Goal: Information Seeking & Learning: Learn about a topic

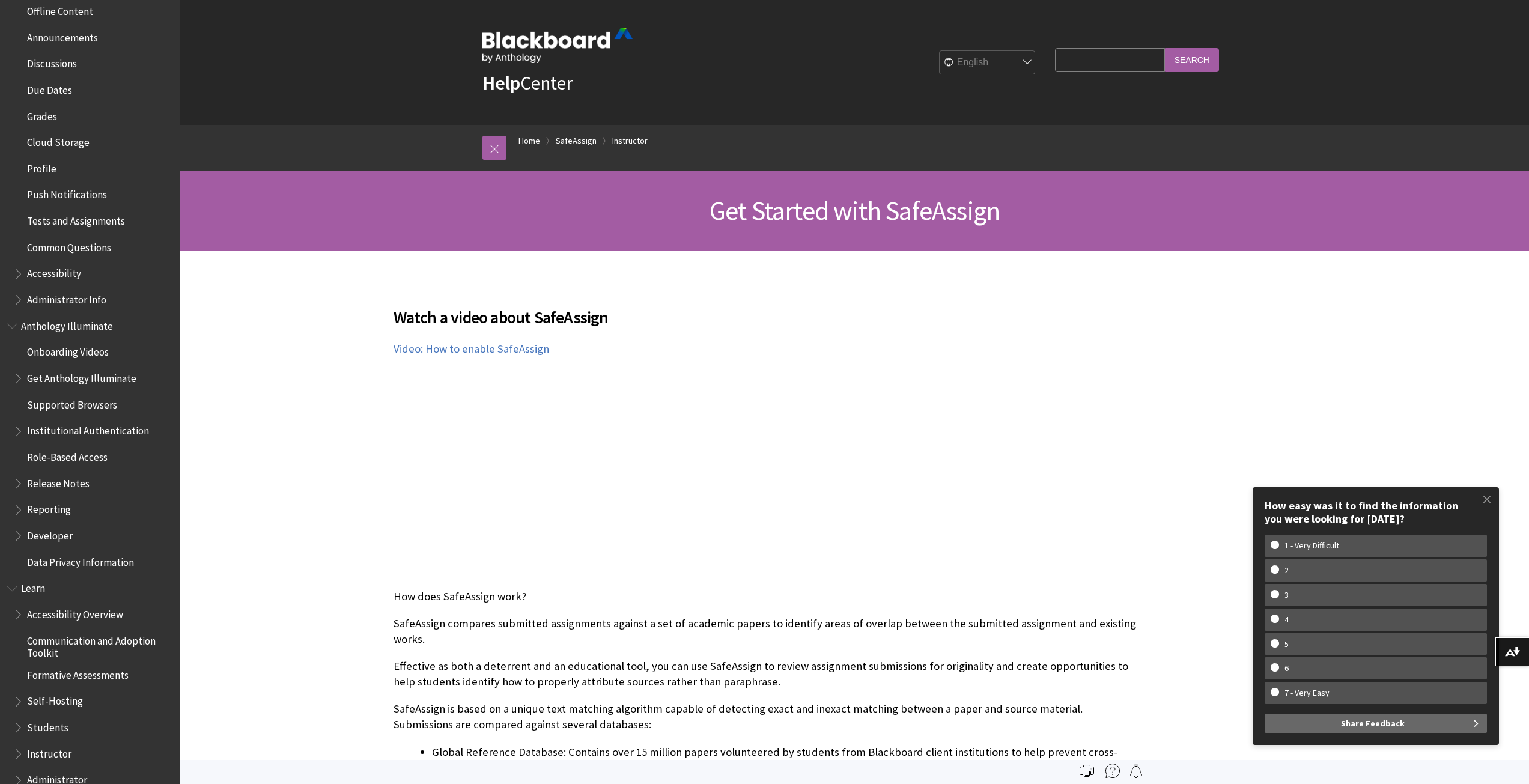
scroll to position [501, 0]
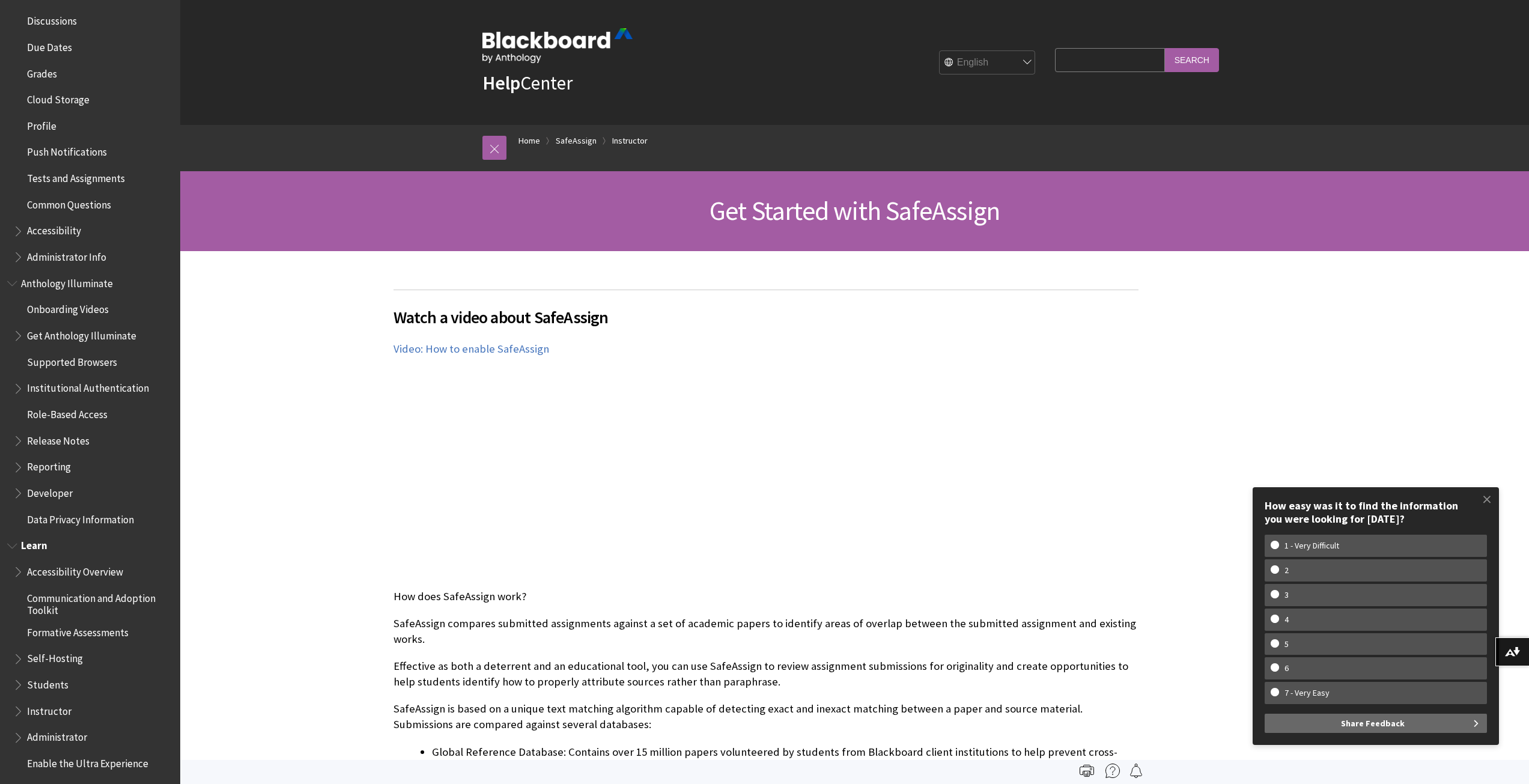
click at [76, 684] on span "Students" at bounding box center [93, 684] width 160 height 20
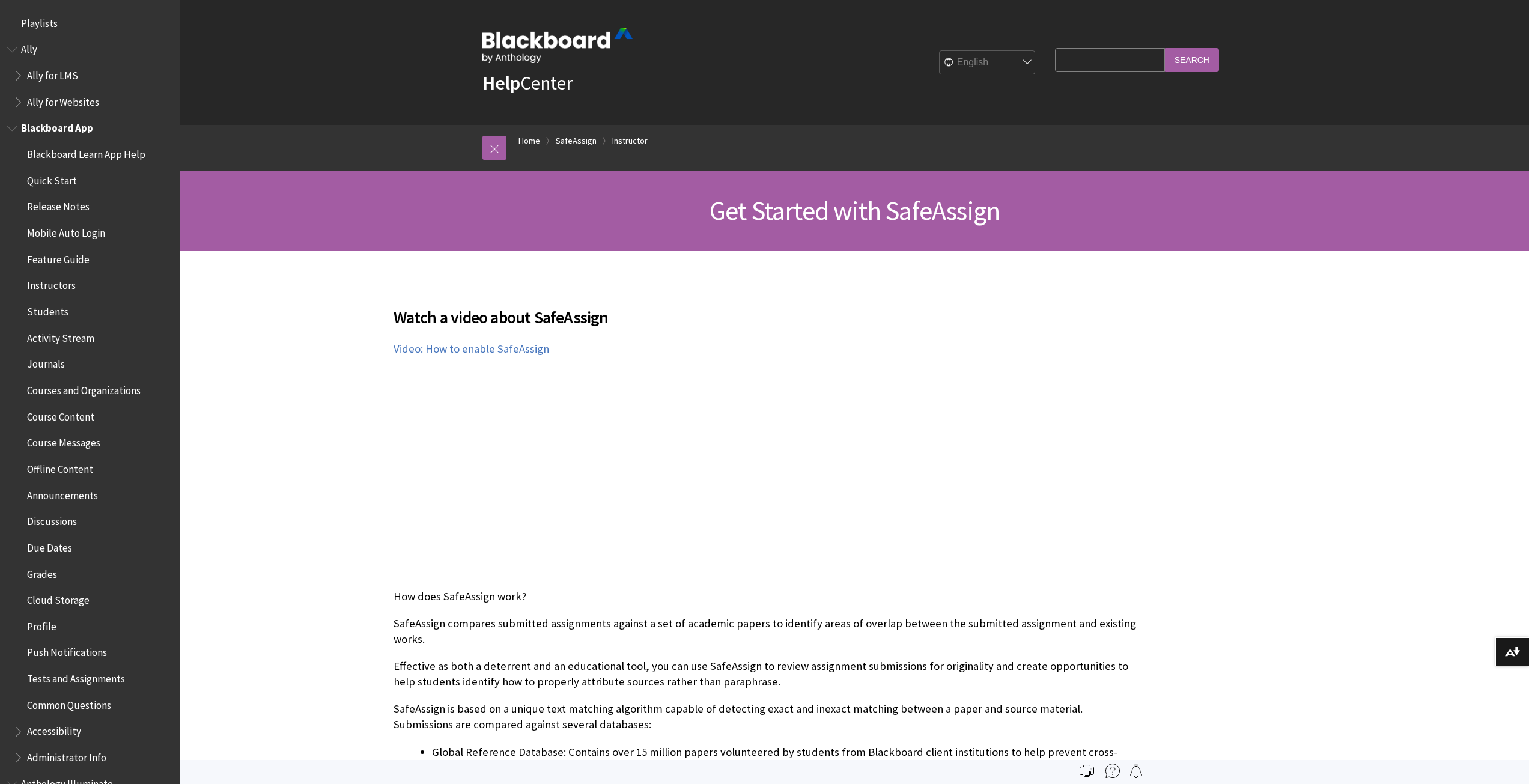
click at [73, 121] on span "Blackboard App" at bounding box center [56, 126] width 72 height 16
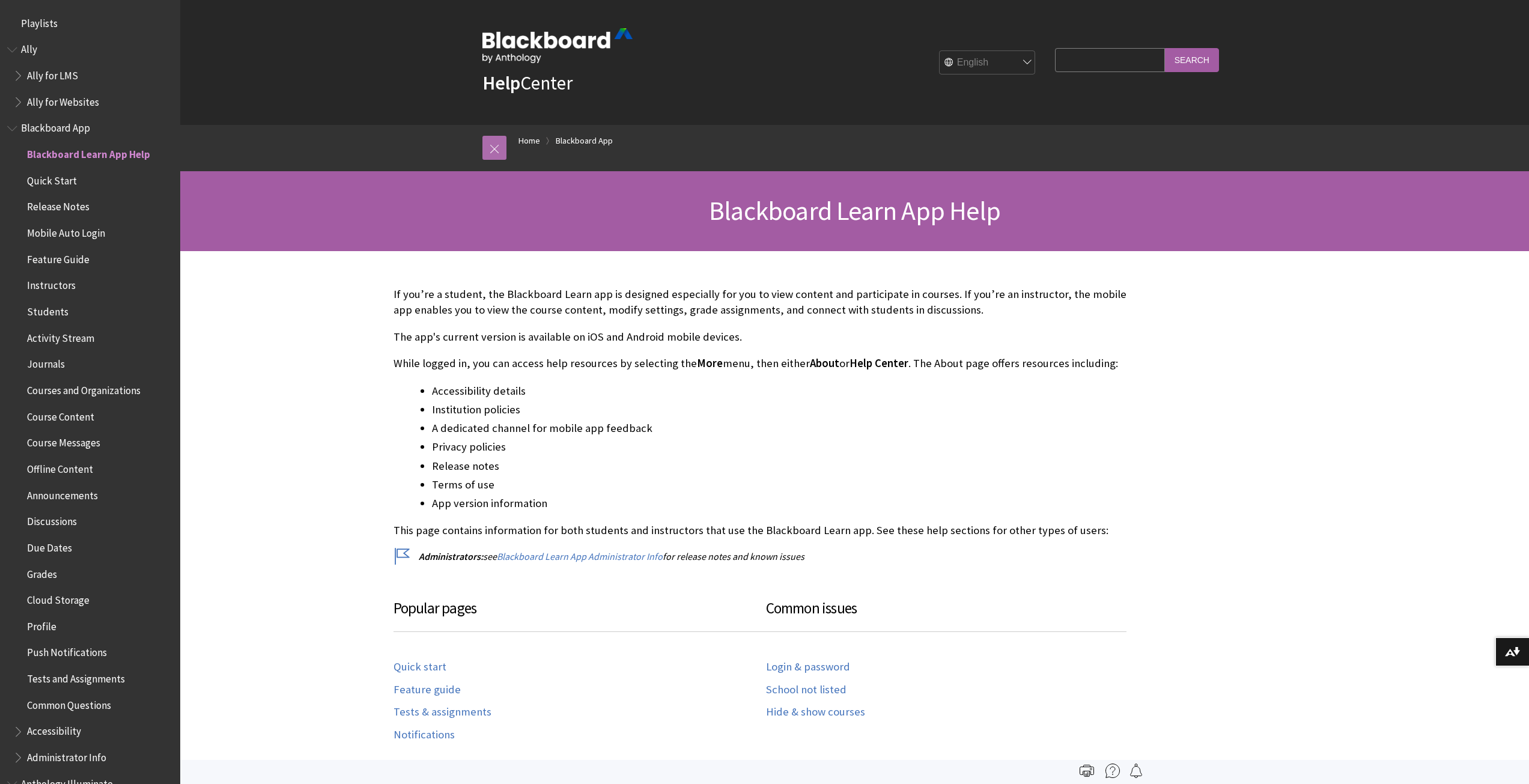
click at [499, 141] on link at bounding box center [494, 148] width 24 height 24
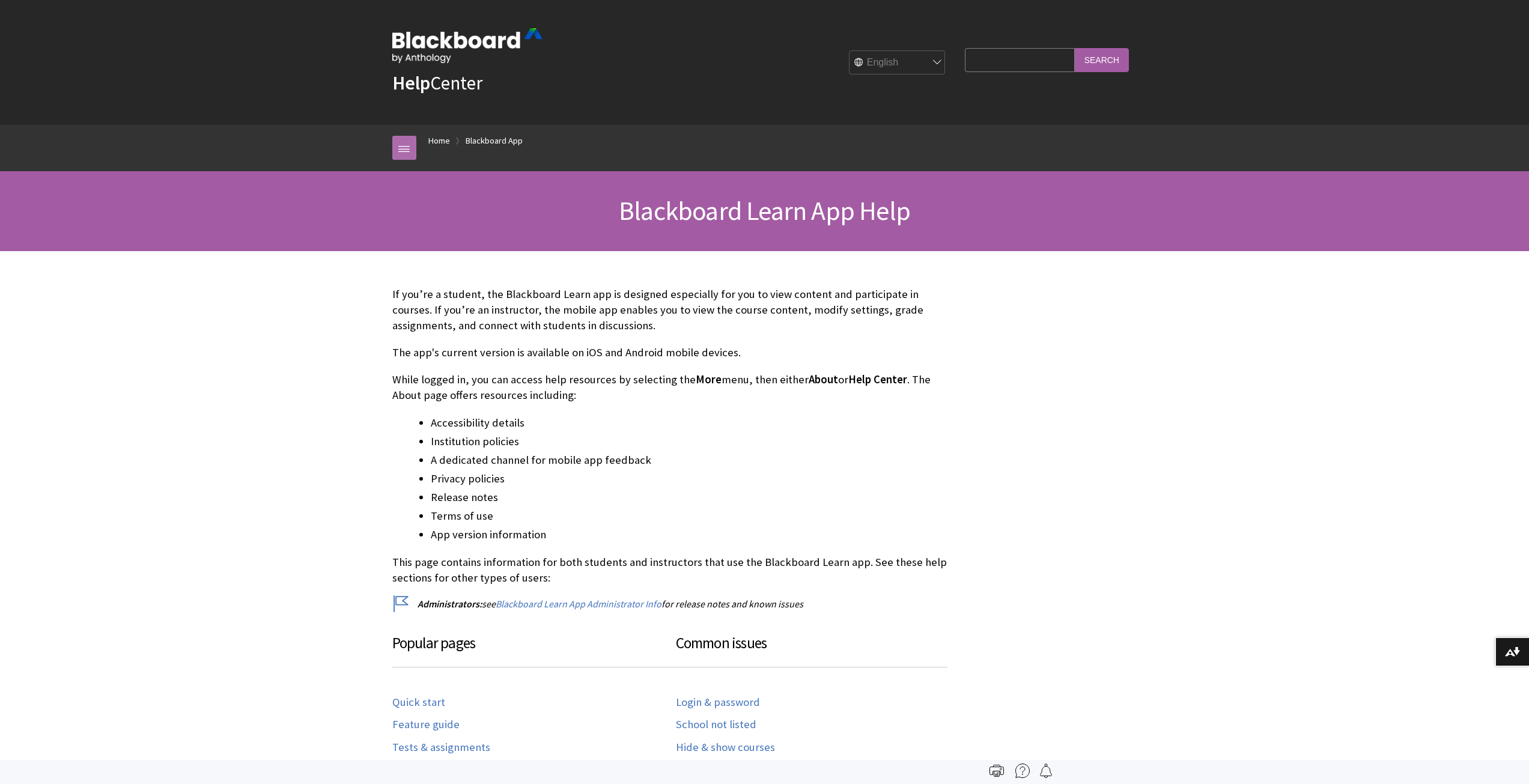
click at [409, 144] on link at bounding box center [404, 148] width 24 height 24
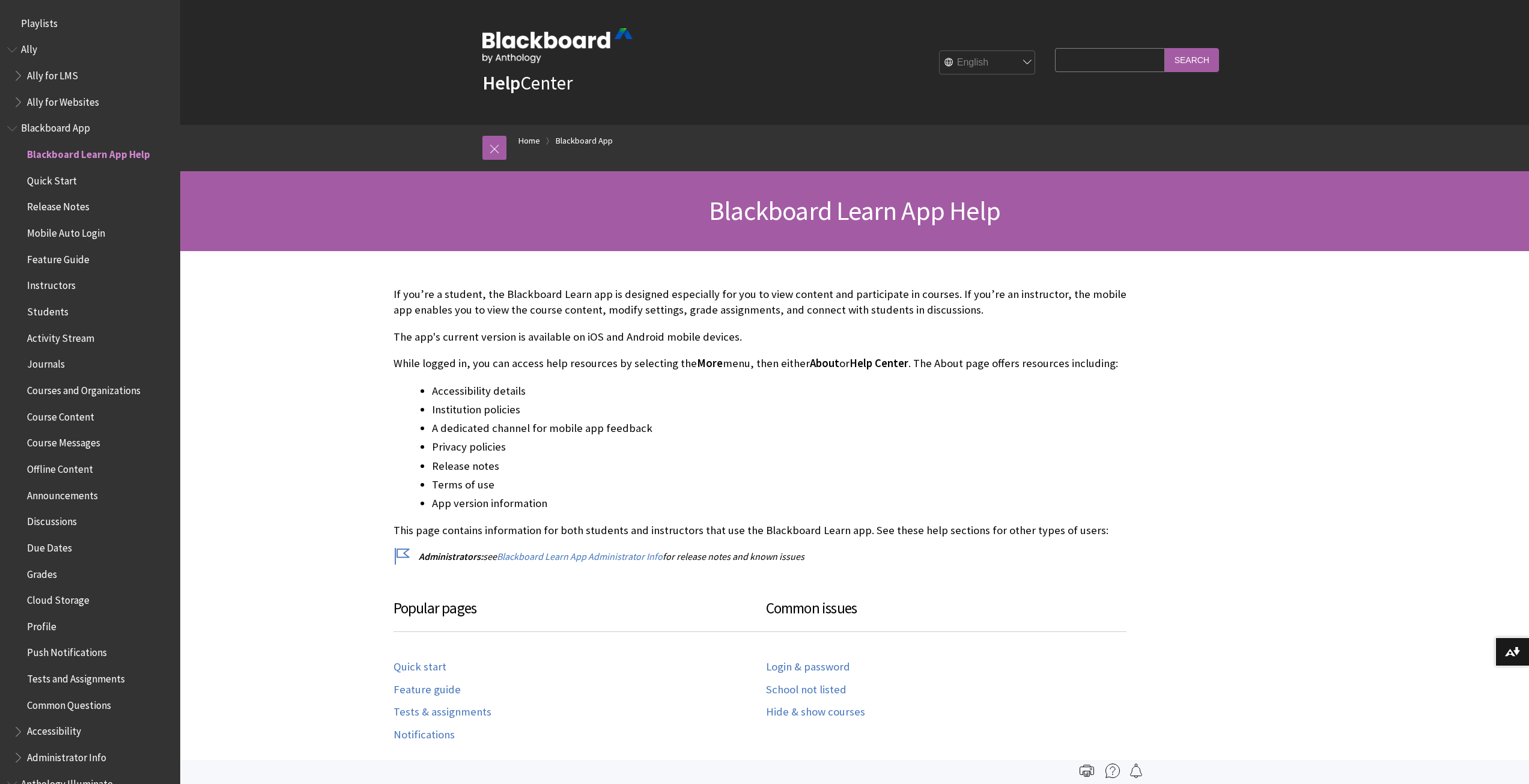
click at [84, 420] on span "Course Content" at bounding box center [60, 414] width 67 height 16
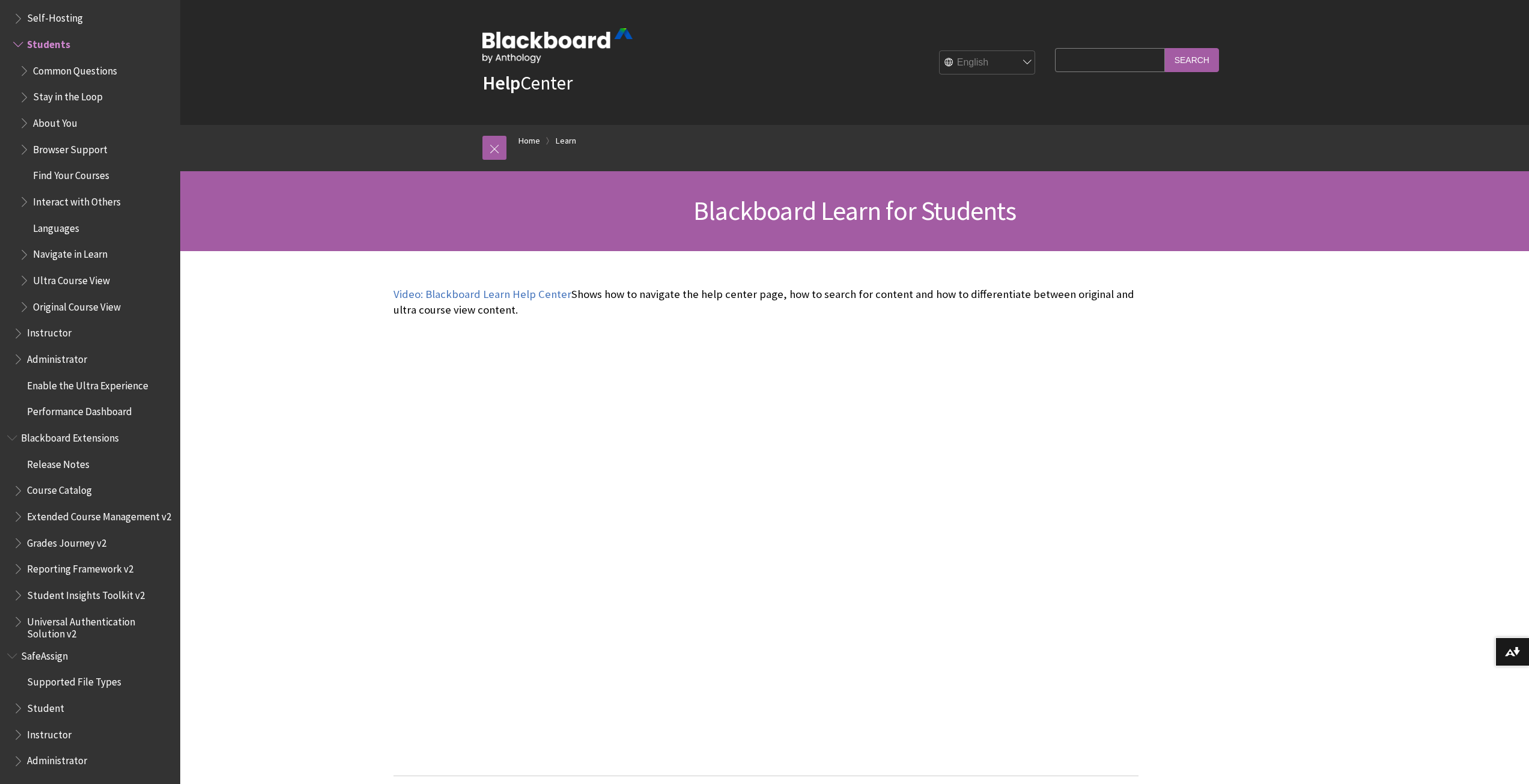
click at [1063, 57] on input "Search Query" at bounding box center [1109, 59] width 110 height 23
type input "SafeAssign"
click at [1200, 62] on input "Search" at bounding box center [1192, 59] width 54 height 23
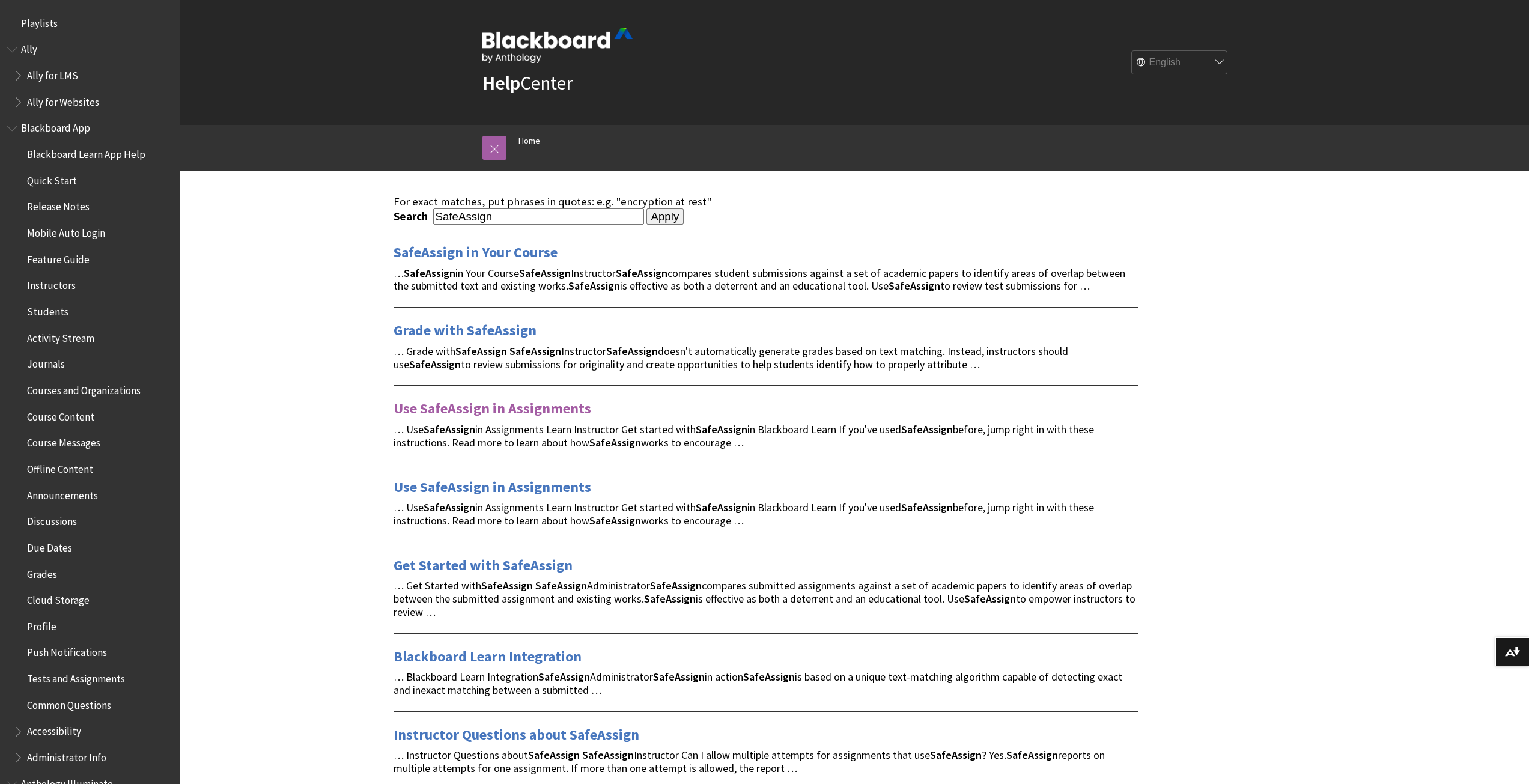
click at [538, 409] on link "Use SafeAssign in Assignments" at bounding box center [492, 408] width 198 height 19
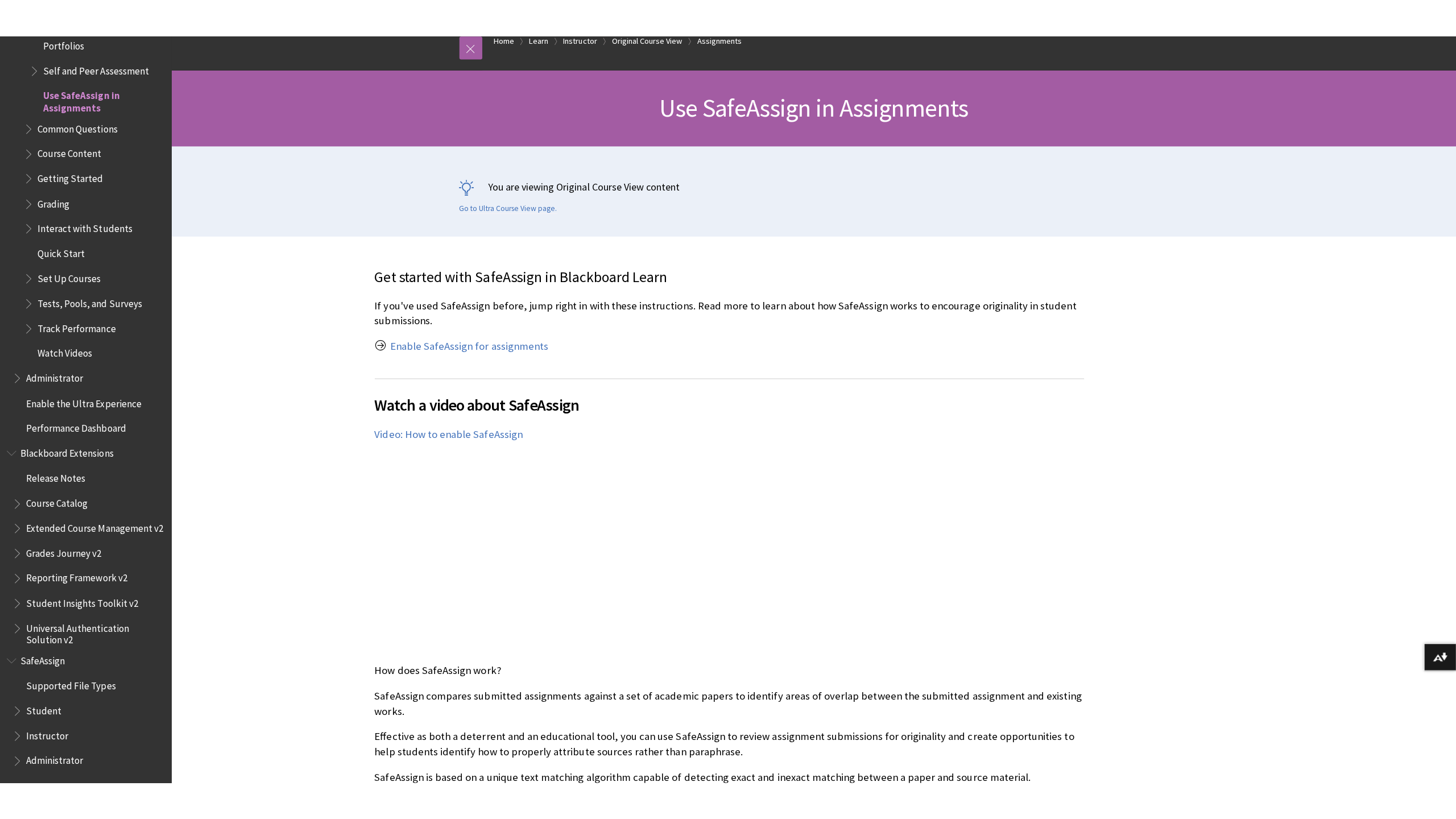
scroll to position [189, 0]
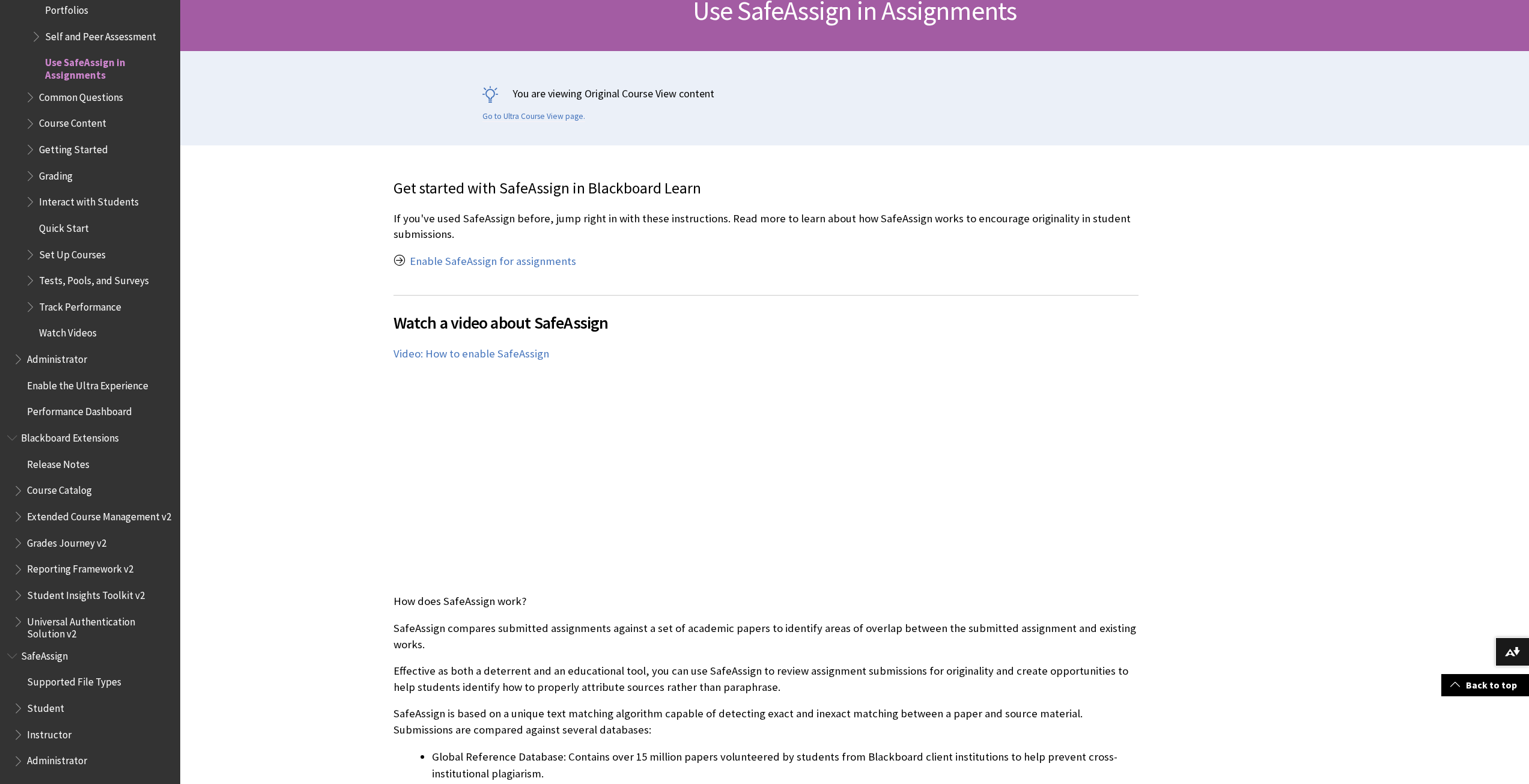
click at [974, 472] on div "Watch a video about SafeAssign The following narrated video provides a visual a…" at bounding box center [766, 439] width 745 height 287
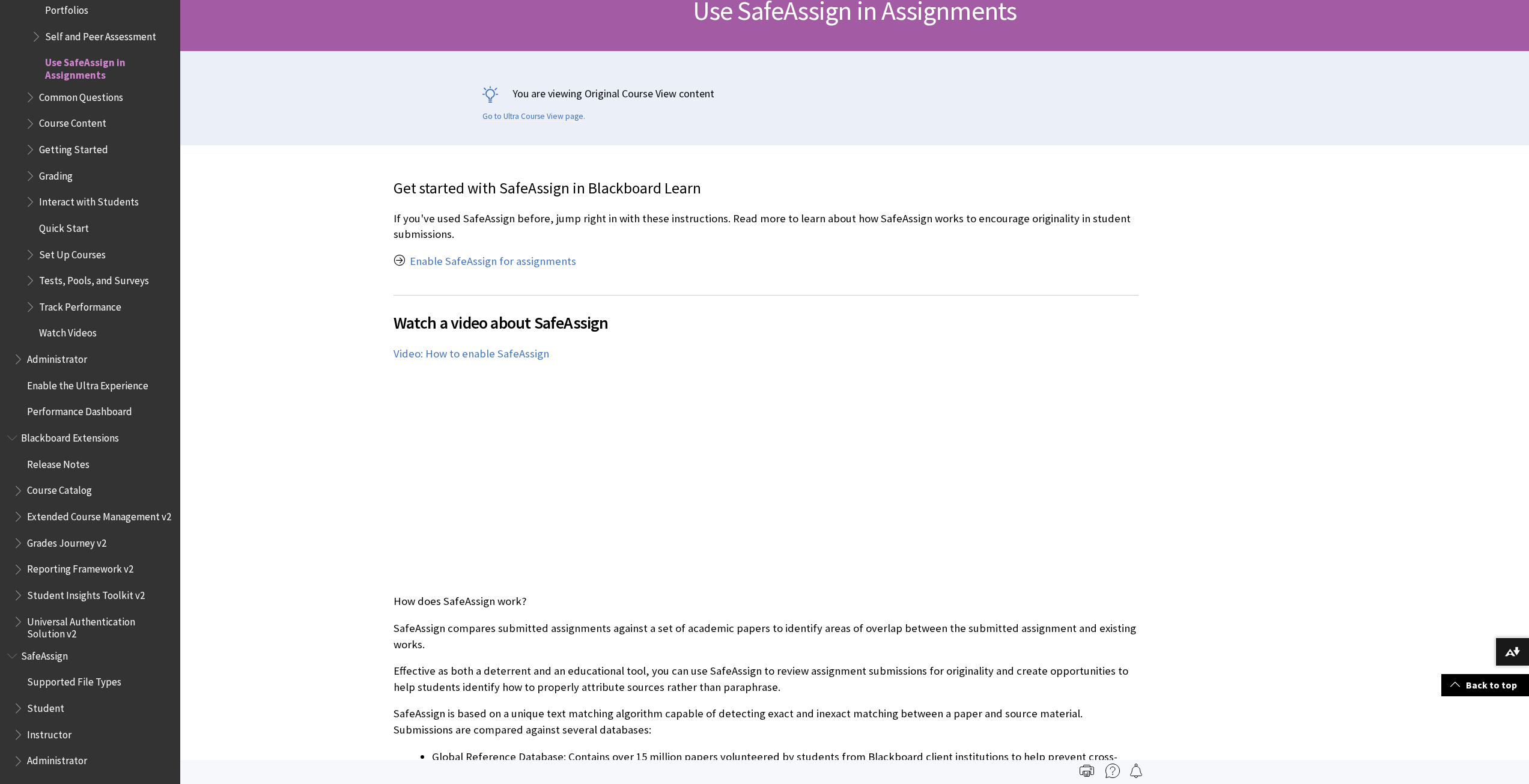
scroll to position [0, 0]
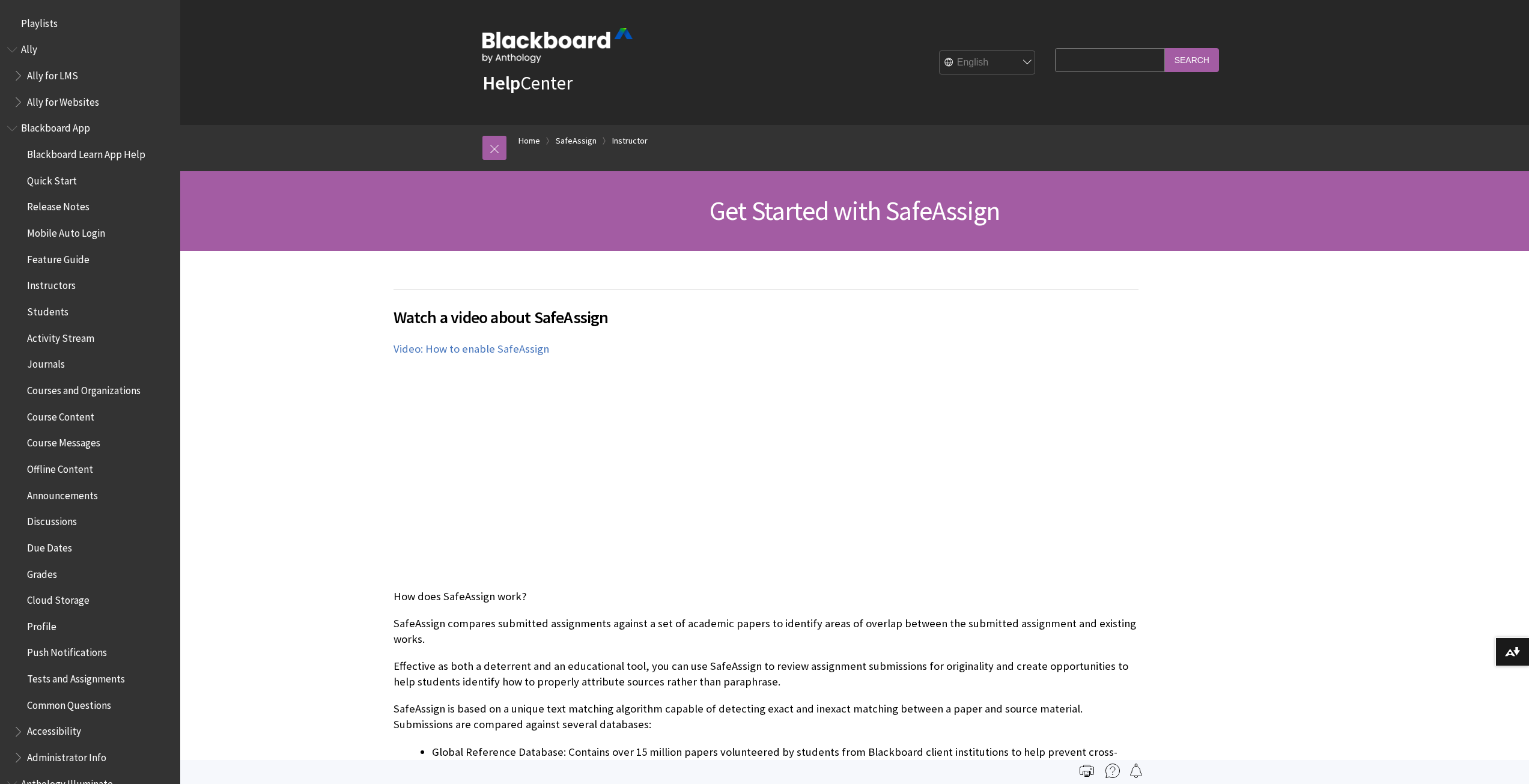
scroll to position [1096, 0]
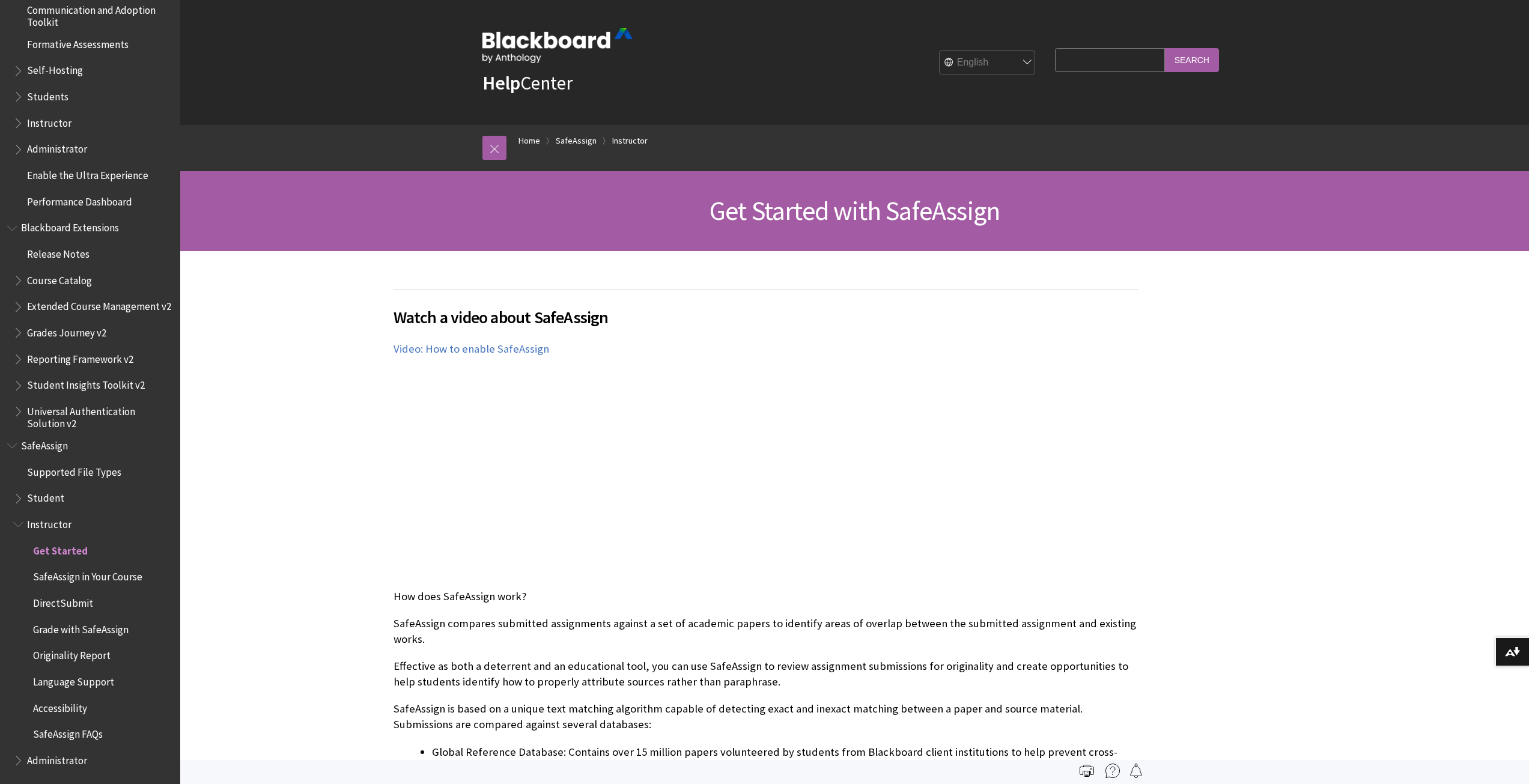
click at [128, 575] on span "SafeAssign in Your Course" at bounding box center [88, 575] width 110 height 16
click at [112, 572] on span "SafeAssign in Your Course" at bounding box center [93, 575] width 119 height 16
